Goal: Task Accomplishment & Management: Complete application form

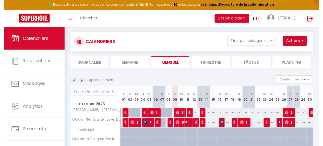
scroll to position [9, 0]
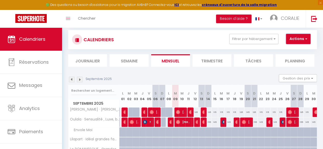
click at [309, 40] on button "Actions" at bounding box center [298, 39] width 25 height 10
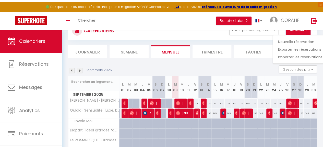
scroll to position [21, 0]
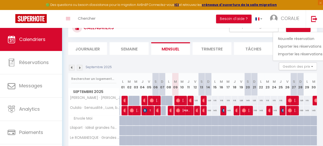
click at [259, 67] on div "Septembre 2025 Gestion des prix Nb Nuits minimum Règles Disponibilité" at bounding box center [192, 67] width 249 height 10
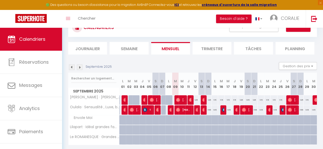
scroll to position [0, 0]
click at [80, 68] on img at bounding box center [80, 68] width 6 height 6
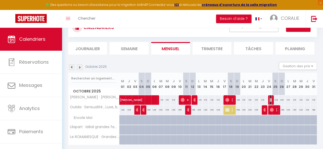
click at [270, 101] on img at bounding box center [272, 100] width 4 height 4
select select "OK"
select select "KO"
select select "0"
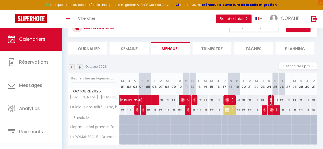
select select "1"
select select
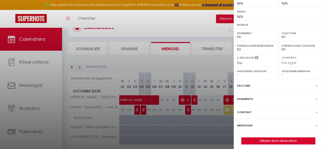
scroll to position [87, 0]
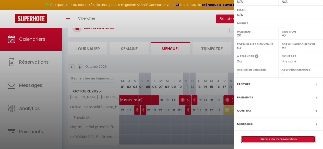
click at [281, 140] on link "Détails de la réservation" at bounding box center [279, 139] width 74 height 7
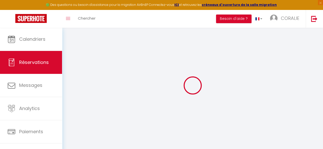
select select
select select "58369"
select select "1"
type input "Ven 24 Octobre 2025"
select select
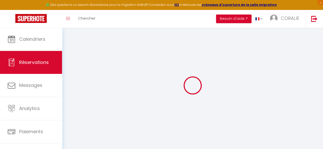
type input "[PERSON_NAME] 25 Octobre 2025"
select select
type input "0"
select select "12"
select select
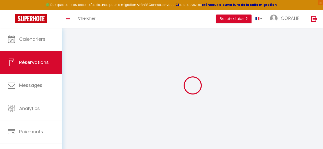
checkbox input "false"
type input "0"
select select "73"
type input "0"
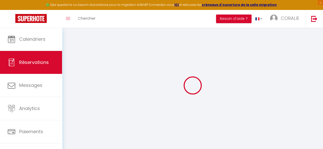
type input "0"
select select
select select "14"
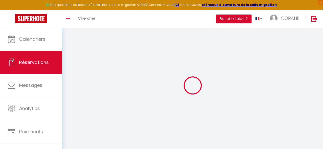
checkbox input "false"
select select
checkbox input "false"
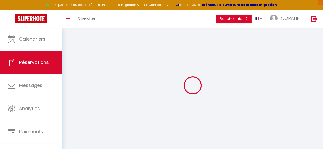
select select
checkbox input "false"
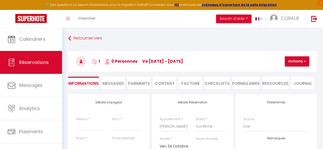
select select
checkbox input "false"
select select
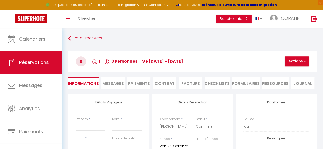
select select
checkbox input "false"
select select
checkbox input "false"
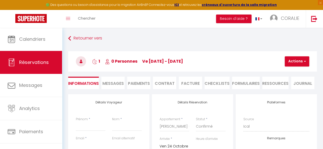
select select
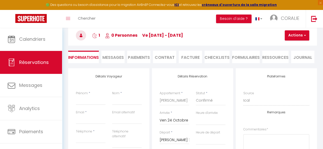
scroll to position [26, 0]
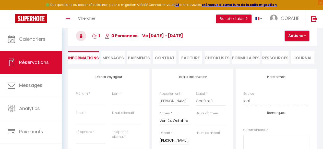
click at [304, 37] on span "button" at bounding box center [304, 36] width 3 height 5
click at [260, 42] on h3 "1 0 Personnes ve [DATE] - [DATE]" at bounding box center [192, 36] width 249 height 20
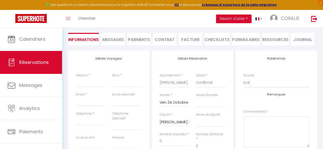
scroll to position [44, 0]
click at [81, 82] on input "Prénom" at bounding box center [91, 82] width 30 height 9
type input "C"
select select
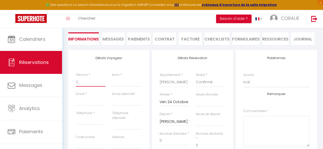
select select
checkbox input "false"
type input "Ca"
select select
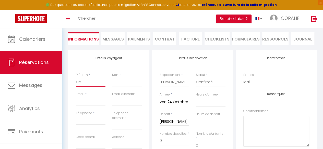
select select
checkbox input "false"
type input "Cat"
select select
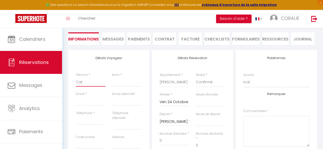
select select
checkbox input "false"
type input "Cath"
select select
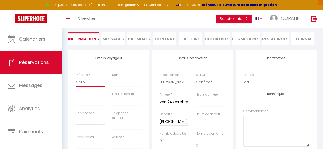
select select
checkbox input "false"
type input "Cathe"
select select
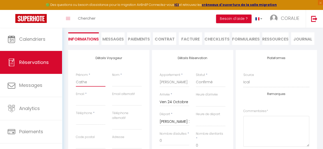
select select
checkbox input "false"
type input "[PERSON_NAME]"
select select
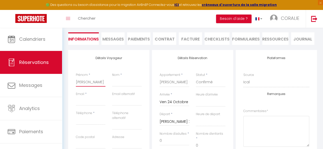
select select
checkbox input "false"
type input "Catheri"
select select
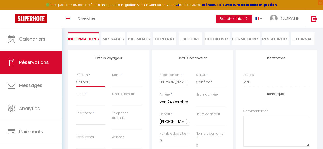
select select
checkbox input "false"
type input "[PERSON_NAME]"
select select
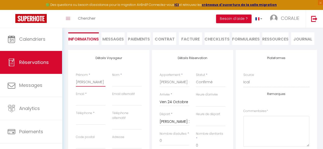
select select
checkbox input "false"
type input "[PERSON_NAME]"
select select
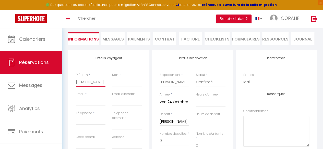
select select
checkbox input "false"
type input "[PERSON_NAME]"
click at [120, 83] on input "Nom" at bounding box center [127, 82] width 30 height 9
type input "L"
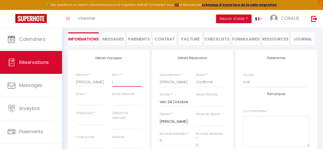
select select
checkbox input "false"
type input "Le"
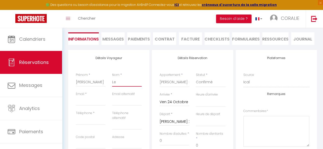
select select
checkbox input "false"
type input "Lec"
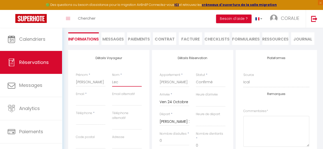
select select
checkbox input "false"
type input "Lecl"
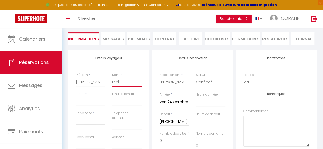
select select
checkbox input "false"
type input "Lecle"
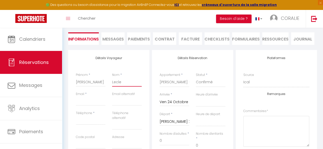
select select
checkbox input "false"
type input "Lecler"
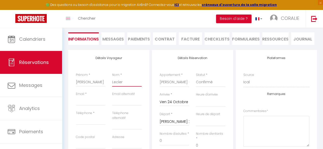
select select
checkbox input "false"
type input "Leclerc"
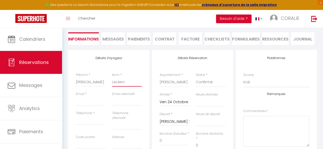
select select
checkbox input "false"
type input "Leclerc"
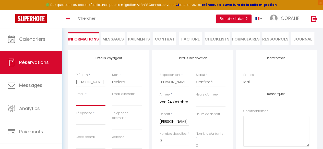
click at [85, 100] on input "Email client" at bounding box center [91, 101] width 30 height 9
click at [83, 102] on input "Email client" at bounding box center [91, 101] width 30 height 9
paste input "[PERSON_NAME][EMAIL_ADDRESS][PERSON_NAME][DOMAIN_NAME]"
type input "[PERSON_NAME][EMAIL_ADDRESS][PERSON_NAME][DOMAIN_NAME]"
select select
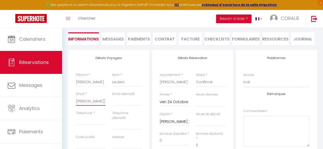
select select
checkbox input "false"
type input "[PERSON_NAME][EMAIL_ADDRESS][PERSON_NAME][DOMAIN_NAME]"
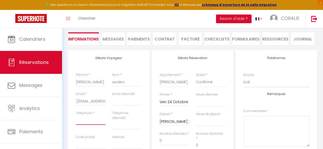
click at [96, 119] on input "Téléphone" at bounding box center [91, 120] width 30 height 9
paste input "0668930947"
type input "0668930947"
select select
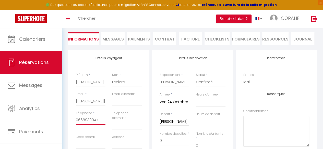
select select
checkbox input "false"
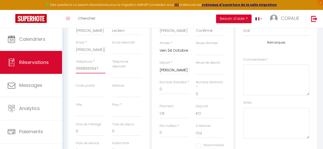
scroll to position [100, 0]
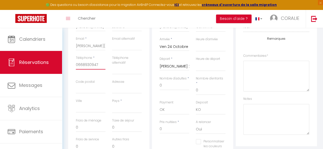
type input "0668930947"
click at [79, 86] on input "Code postal" at bounding box center [91, 89] width 30 height 9
click at [117, 91] on input "Adresse" at bounding box center [127, 89] width 30 height 9
paste input "[STREET_ADDRESS]"
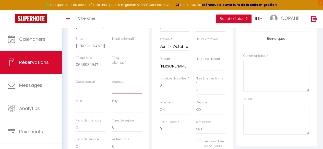
type input "[STREET_ADDRESS]"
select select
checkbox input "false"
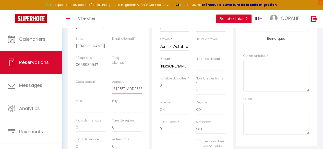
scroll to position [0, 18]
type input "[STREET_ADDRESS]"
click at [95, 87] on input "Code postal" at bounding box center [91, 89] width 30 height 9
type input "76000"
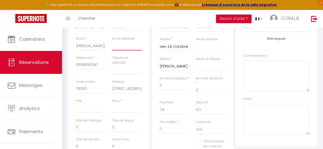
type input "[EMAIL_ADDRESS][PERSON_NAME][DOMAIN_NAME]"
type input "[GEOGRAPHIC_DATA]"
select select "FR"
select select
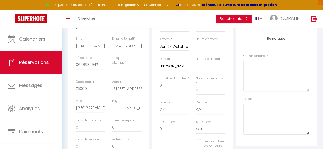
checkbox input "false"
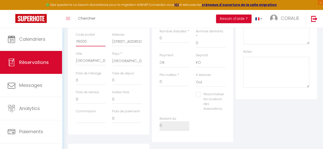
scroll to position [154, 0]
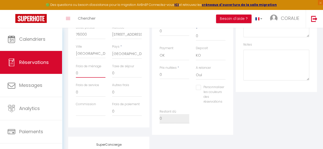
click at [82, 74] on input "0" at bounding box center [91, 73] width 30 height 9
select select
checkbox input "false"
type input "4"
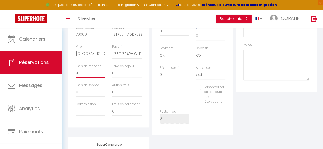
select select
checkbox input "false"
type input "40"
select select
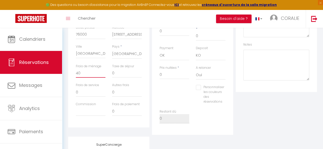
select select
checkbox input "false"
type input "40"
click at [126, 73] on input "0" at bounding box center [127, 73] width 30 height 9
select select
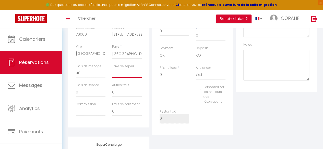
select select
checkbox input "false"
type input "4"
select select
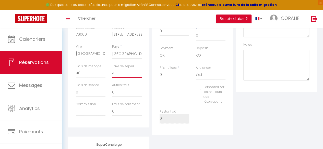
checkbox input "false"
type input "4"
click at [86, 93] on input "0" at bounding box center [91, 92] width 30 height 9
click at [123, 91] on input "0" at bounding box center [127, 92] width 30 height 9
select select
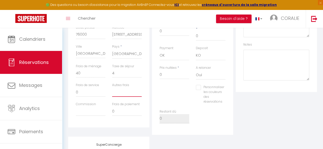
select select
checkbox input "false"
type input "32"
click at [166, 71] on input "0" at bounding box center [175, 74] width 30 height 9
type input "273"
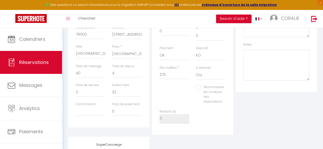
click at [211, 111] on div "Restant dû 0" at bounding box center [192, 119] width 73 height 19
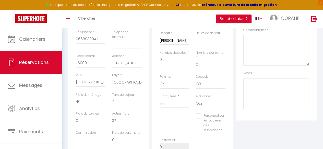
scroll to position [125, 0]
click at [164, 61] on input "0" at bounding box center [175, 60] width 30 height 9
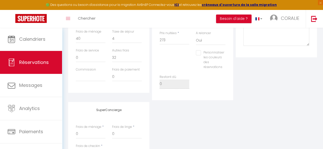
scroll to position [185, 0]
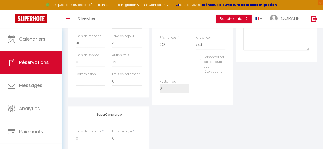
type input "2"
click at [118, 81] on input "0" at bounding box center [127, 81] width 30 height 9
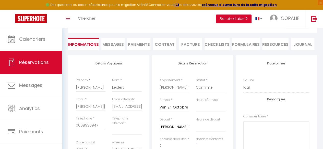
scroll to position [53, 0]
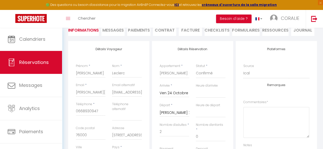
drag, startPoint x: 323, startPoint y: 62, endPoint x: 324, endPoint y: 74, distance: 11.8
click at [323, 74] on html "🟢 Des questions ou besoin d'assistance pour la migration AirBnB? Connectez-vous…" at bounding box center [161, 21] width 323 height 149
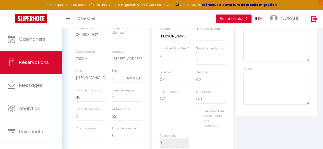
scroll to position [132, 0]
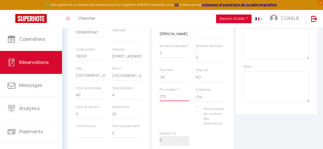
click at [171, 93] on input "273" at bounding box center [175, 96] width 30 height 9
type input "2"
type input "197"
click at [177, 115] on div "Personnaliser les couleurs des réservations #D7092E" at bounding box center [192, 119] width 73 height 24
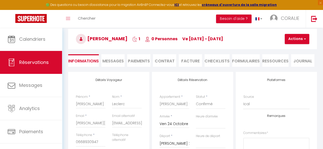
scroll to position [19, 0]
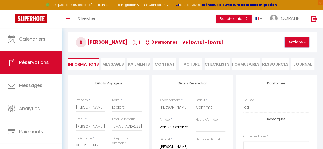
click at [307, 43] on button "Actions" at bounding box center [297, 42] width 25 height 10
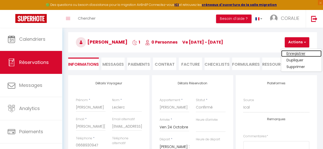
click at [300, 52] on link "Enregistrer" at bounding box center [301, 53] width 40 height 7
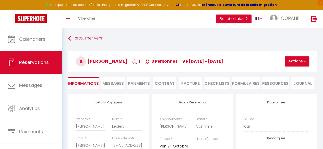
select select "not_cancelled"
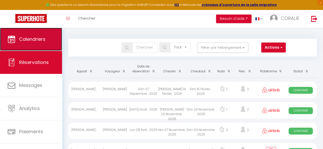
click at [53, 42] on link "Calendriers" at bounding box center [31, 39] width 62 height 23
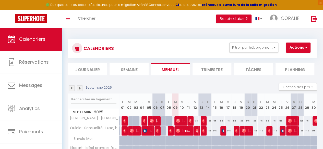
click at [80, 88] on img at bounding box center [80, 89] width 6 height 6
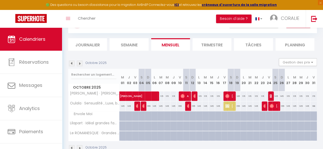
scroll to position [25, 0]
click at [270, 95] on img at bounding box center [272, 96] width 4 height 4
select select "OK"
select select "KO"
select select "0"
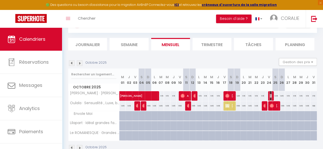
select select "0"
select select "1"
select select
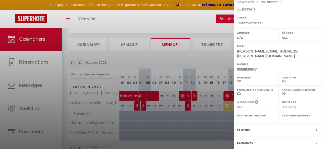
scroll to position [93, 0]
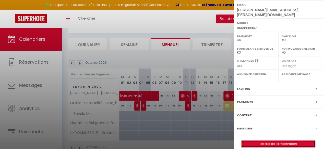
click at [279, 141] on link "Détails de la réservation" at bounding box center [279, 144] width 74 height 7
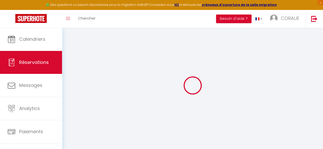
type input "[PERSON_NAME]"
type input "Leclerc"
type input "[PERSON_NAME][EMAIL_ADDRESS][PERSON_NAME][DOMAIN_NAME]"
type input "[EMAIL_ADDRESS][PERSON_NAME][DOMAIN_NAME]"
type input "0668930947"
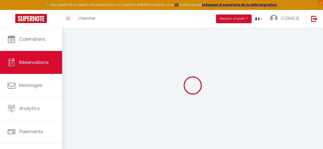
type input "76000"
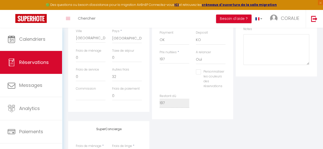
scroll to position [171, 0]
click at [87, 57] on input "0" at bounding box center [91, 56] width 30 height 9
click at [124, 57] on input "0" at bounding box center [127, 56] width 30 height 9
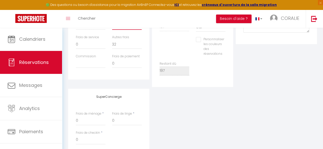
scroll to position [210, 0]
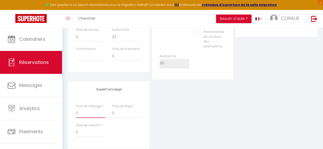
click at [89, 110] on input "0" at bounding box center [91, 113] width 30 height 9
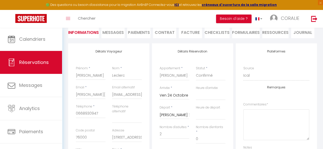
scroll to position [0, 0]
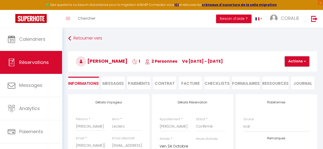
click at [307, 61] on button "Actions" at bounding box center [297, 61] width 25 height 10
click at [296, 71] on link "Enregistrer" at bounding box center [301, 73] width 40 height 7
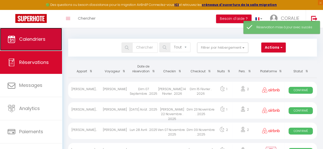
click at [39, 41] on span "Calendriers" at bounding box center [32, 39] width 26 height 6
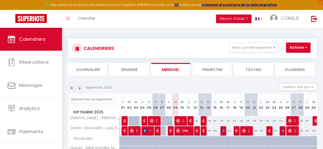
click at [79, 88] on img at bounding box center [80, 89] width 6 height 6
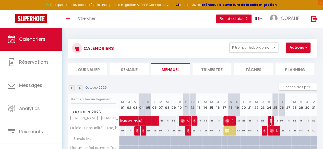
click at [270, 121] on img at bounding box center [272, 121] width 4 height 4
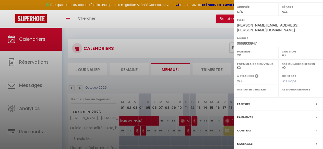
scroll to position [93, 0]
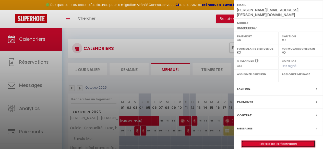
click at [286, 141] on link "Détails de la réservation" at bounding box center [279, 144] width 74 height 7
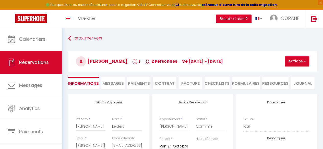
click at [110, 84] on span "Messages" at bounding box center [112, 84] width 21 height 6
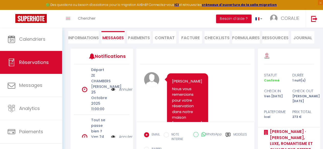
scroll to position [84, 0]
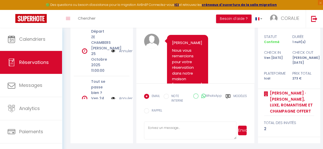
click at [167, 95] on input "NOTE INTERNE" at bounding box center [166, 96] width 5 height 5
click at [176, 129] on textarea at bounding box center [190, 131] width 93 height 18
click at [244, 132] on button "Envoyer" at bounding box center [242, 131] width 9 height 10
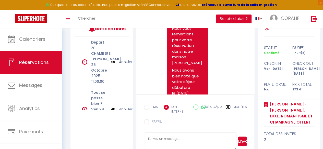
scroll to position [0, 0]
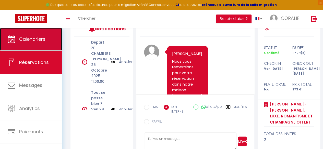
click at [41, 45] on link "Calendriers" at bounding box center [31, 39] width 62 height 23
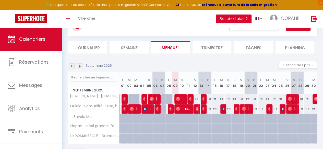
scroll to position [23, 0]
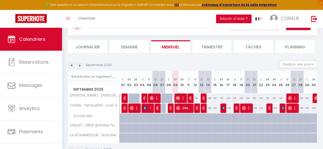
click at [179, 97] on span "[PERSON_NAME]" at bounding box center [180, 99] width 8 height 10
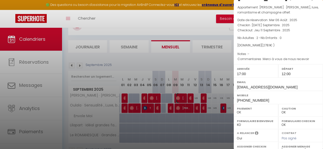
scroll to position [0, 0]
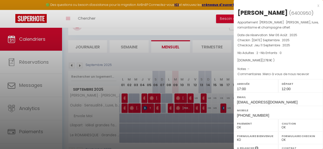
click at [314, 6] on div "x" at bounding box center [277, 6] width 86 height 6
